Goal: Submit feedback/report problem

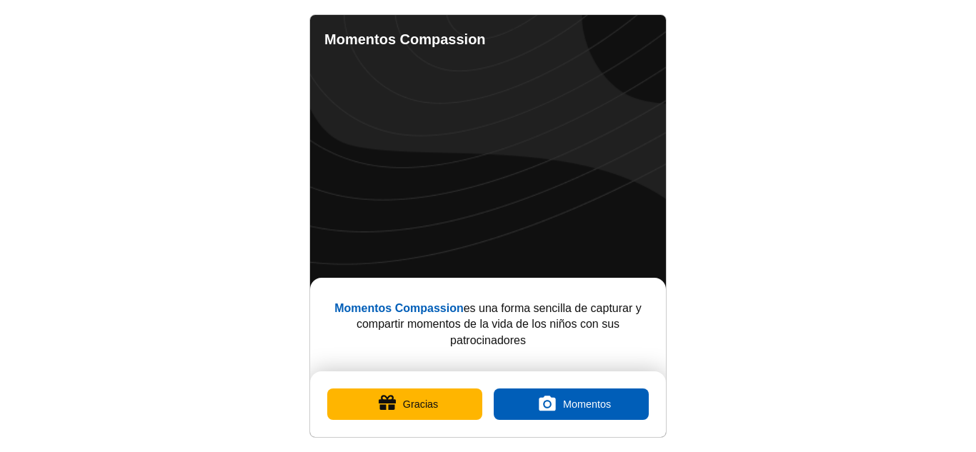
click at [402, 400] on button "Gracias" at bounding box center [404, 404] width 155 height 31
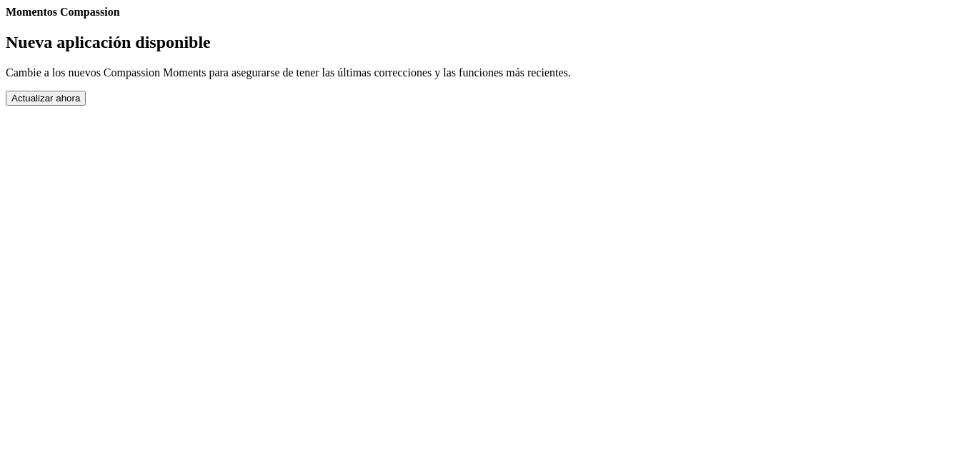
click at [86, 106] on button "Actualizar ahora" at bounding box center [46, 98] width 80 height 15
